Goal: Transaction & Acquisition: Subscribe to service/newsletter

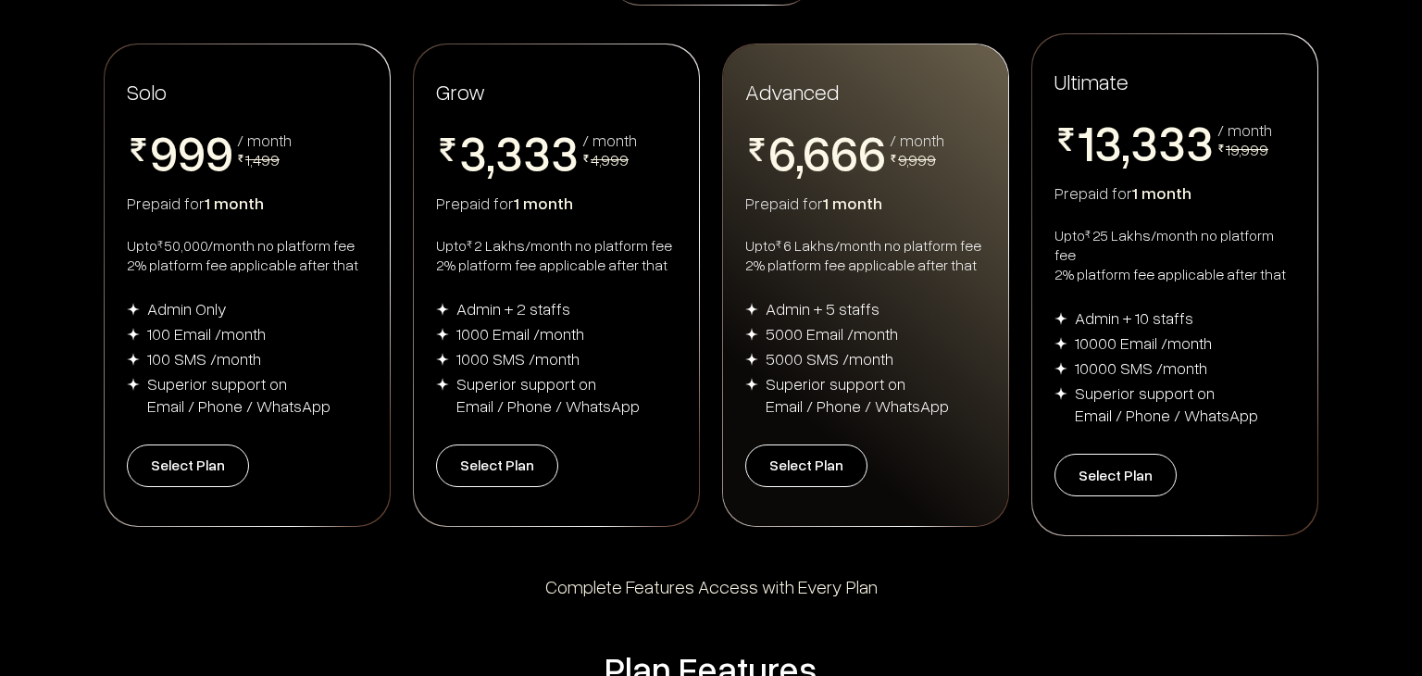
scroll to position [367, 0]
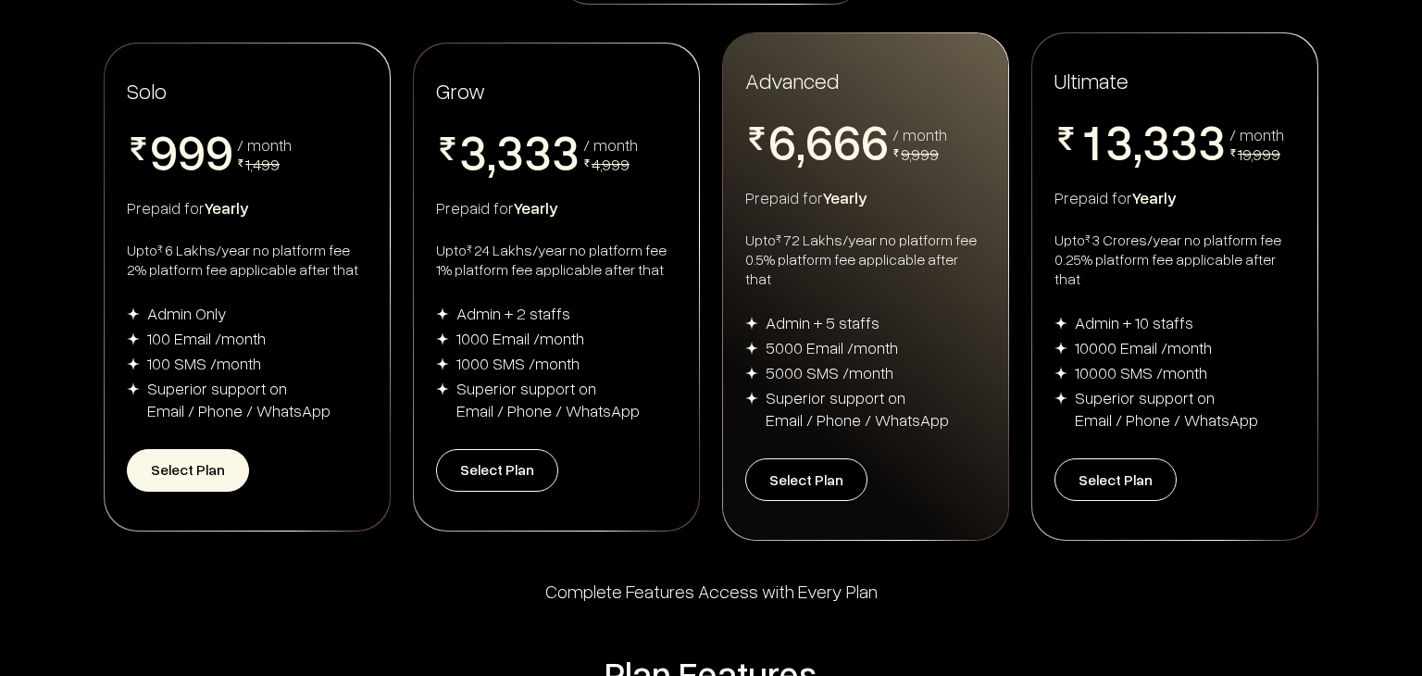
click at [206, 460] on button "Select Plan" at bounding box center [188, 470] width 122 height 43
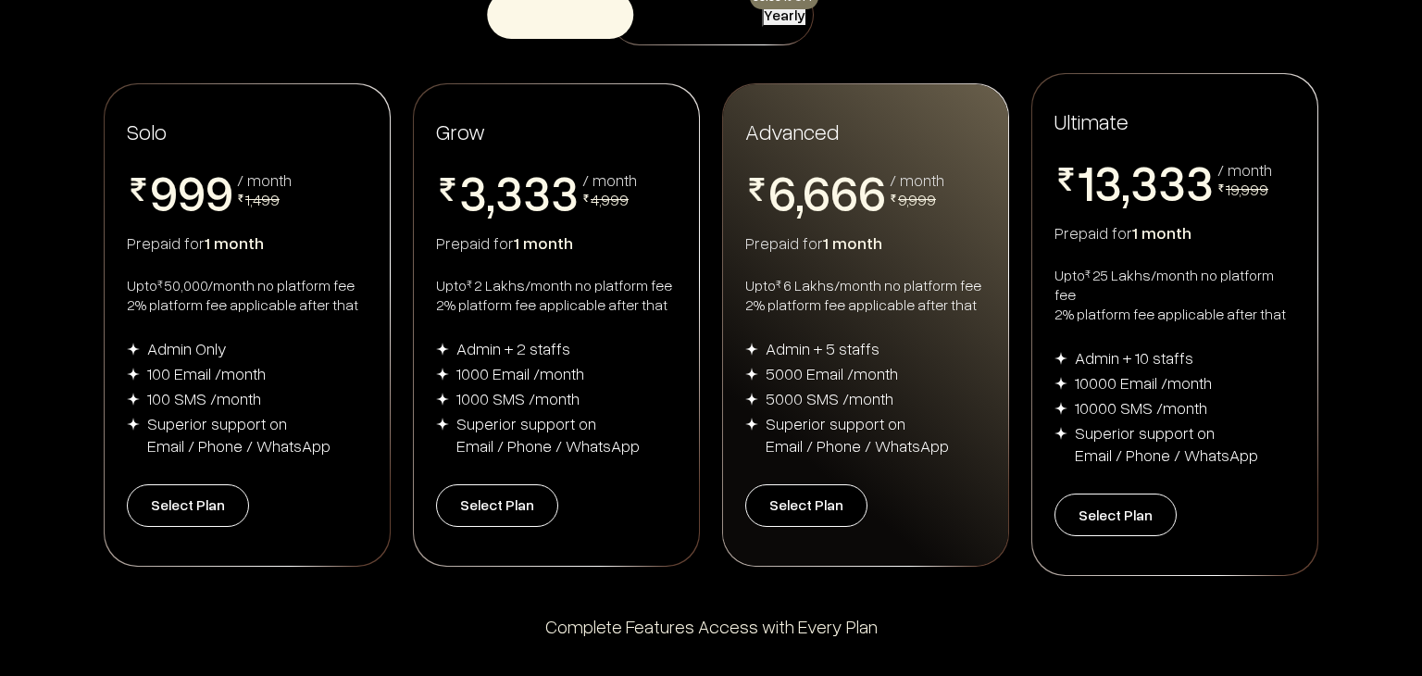
scroll to position [330, 0]
